Goal: Check status: Check status

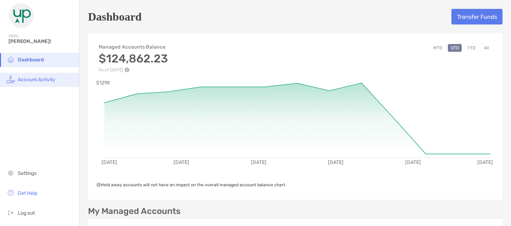
click at [29, 83] on li "Account Activity" at bounding box center [39, 80] width 79 height 14
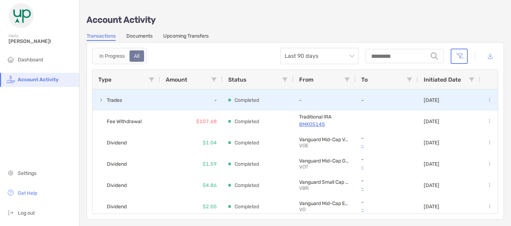
click at [102, 100] on span at bounding box center [101, 100] width 6 height 6
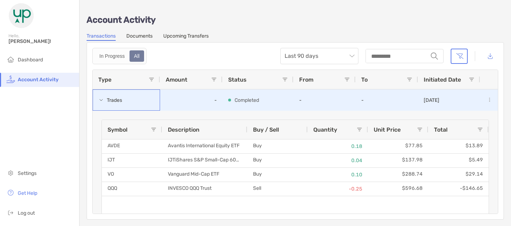
click at [102, 100] on span at bounding box center [101, 100] width 6 height 6
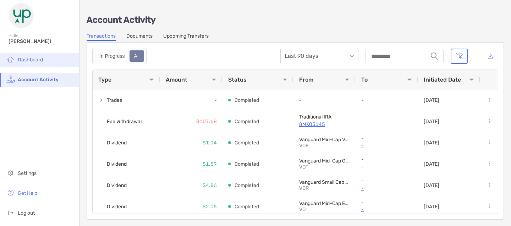
click at [40, 61] on span "Dashboard" at bounding box center [30, 60] width 25 height 6
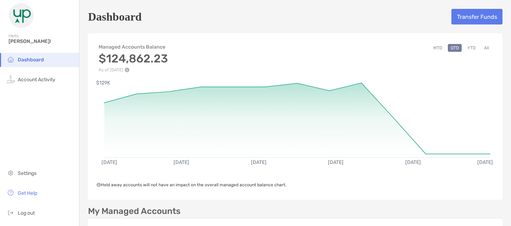
click at [473, 49] on button "YTD" at bounding box center [471, 48] width 14 height 8
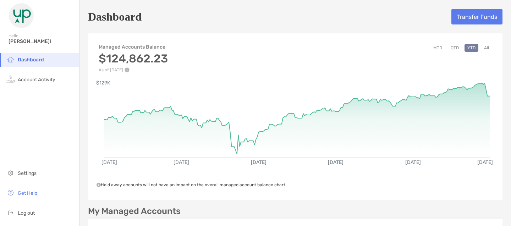
click at [486, 46] on button "All" at bounding box center [486, 48] width 11 height 8
